Goal: Task Accomplishment & Management: Manage account settings

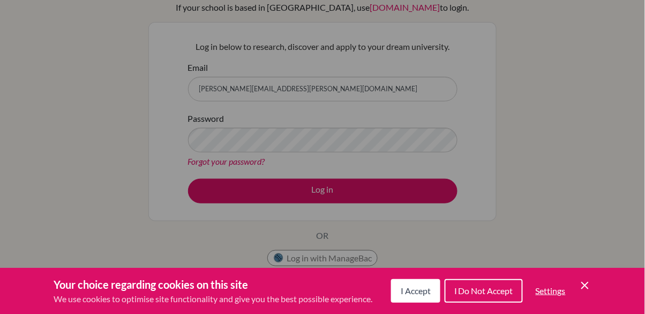
scroll to position [103, 0]
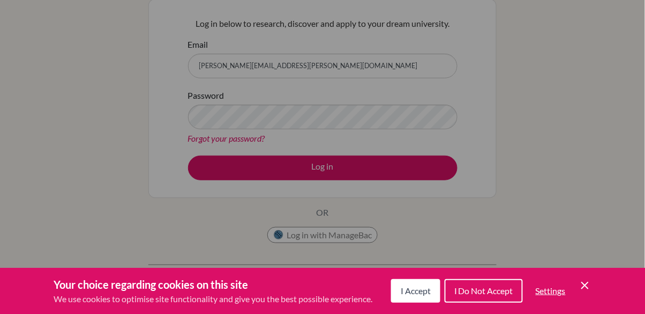
click at [283, 120] on div "Cookie Preferences" at bounding box center [322, 157] width 645 height 314
click at [415, 287] on span "I Accept" at bounding box center [416, 290] width 30 height 10
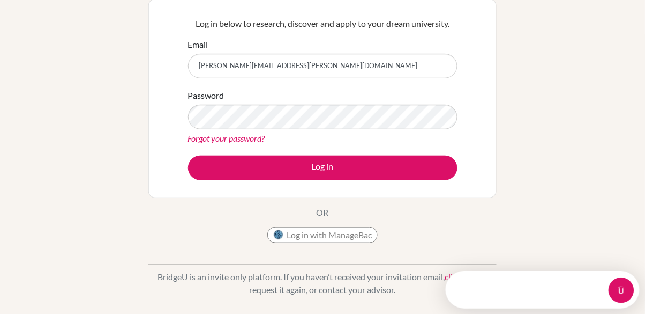
scroll to position [0, 0]
click at [188, 155] on button "Log in" at bounding box center [323, 167] width 270 height 25
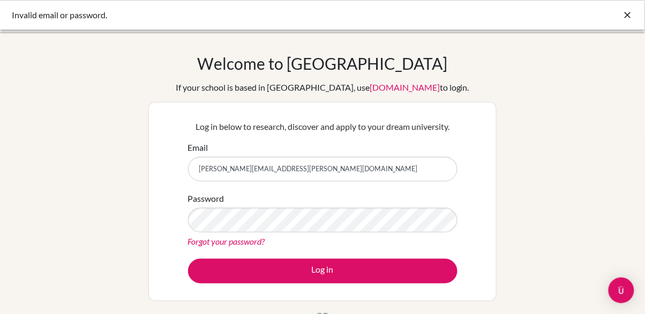
click at [188, 258] on button "Log in" at bounding box center [323, 270] width 270 height 25
click at [229, 241] on link "Forgot your password?" at bounding box center [226, 241] width 77 height 10
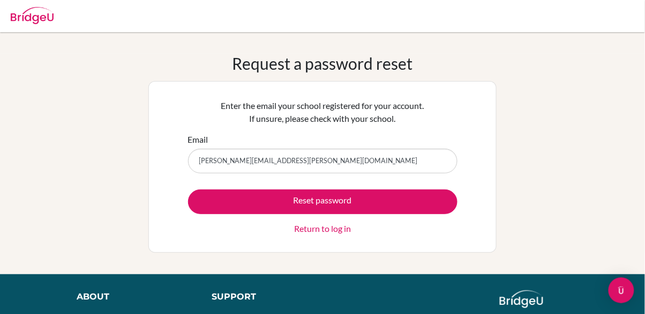
type input "[PERSON_NAME][EMAIL_ADDRESS][PERSON_NAME][DOMAIN_NAME]"
click at [188, 189] on button "Reset password" at bounding box center [323, 201] width 270 height 25
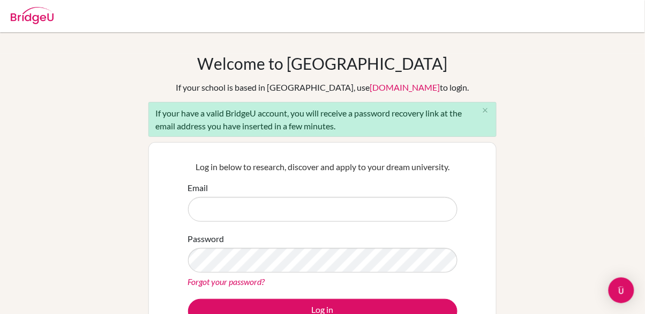
click at [387, 88] on link "[DOMAIN_NAME]" at bounding box center [405, 87] width 70 height 10
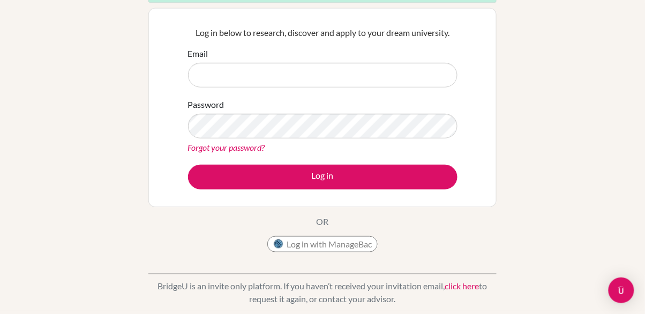
scroll to position [298, 0]
